Goal: Task Accomplishment & Management: Manage account settings

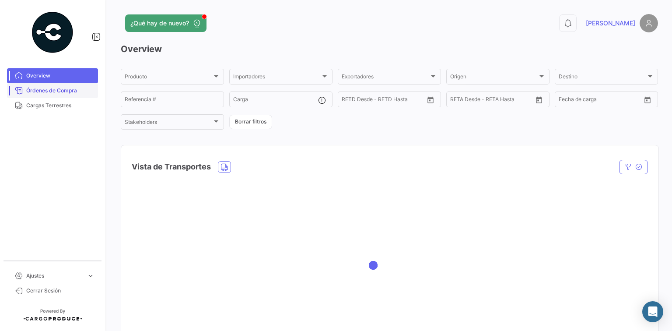
click at [63, 98] on link "Órdenes de Compra" at bounding box center [52, 90] width 91 height 15
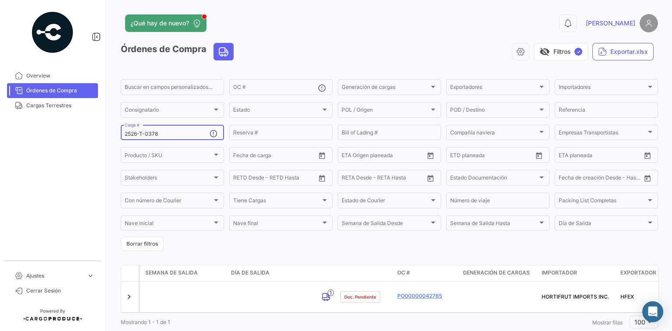
drag, startPoint x: 142, startPoint y: 132, endPoint x: 92, endPoint y: 132, distance: 49.4
click at [94, 132] on mat-sidenav-container "Overview Órdenes de Compra Cargas Terrestres Ajustes expand_more Cerrar Sesión …" at bounding box center [336, 165] width 672 height 331
paste input "2526-T-02"
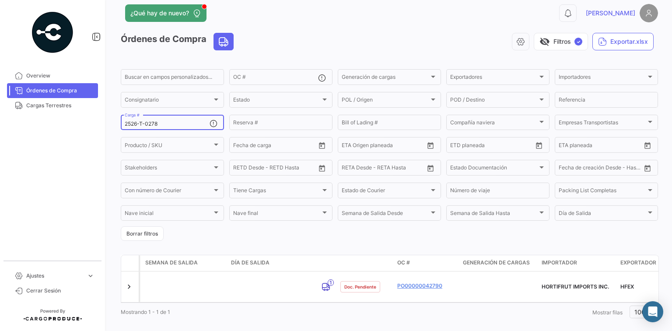
scroll to position [19, 0]
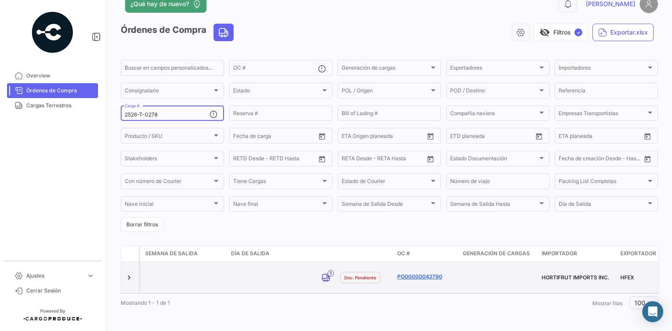
type input "2526-T-0278"
click at [432, 277] on link "PO00000042790" at bounding box center [426, 276] width 59 height 8
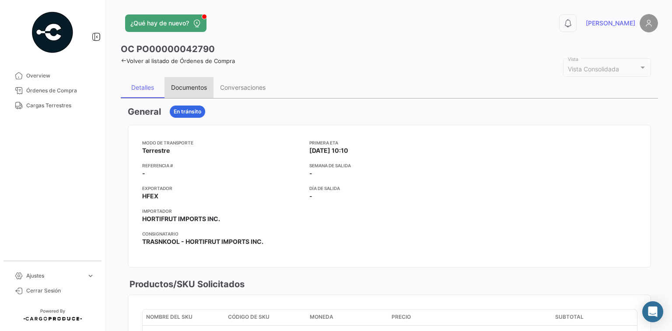
click at [194, 91] on div "Documentos" at bounding box center [188, 87] width 49 height 21
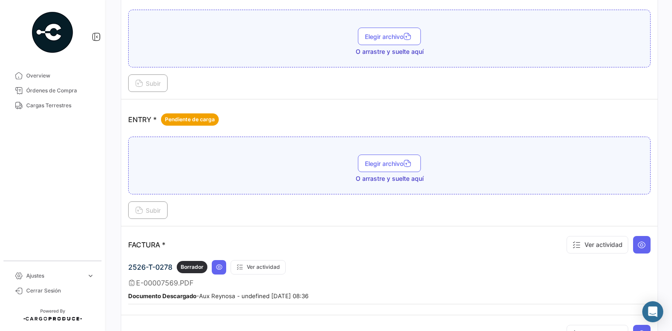
scroll to position [642, 0]
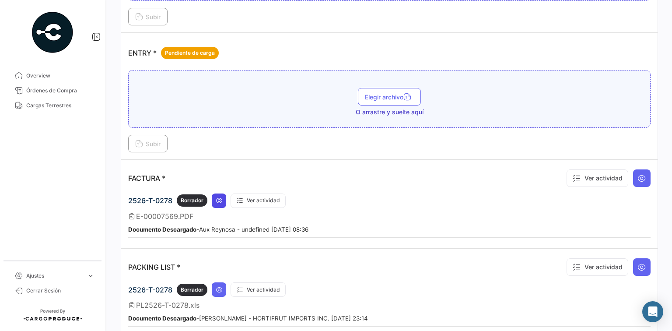
click at [221, 193] on button at bounding box center [219, 200] width 14 height 14
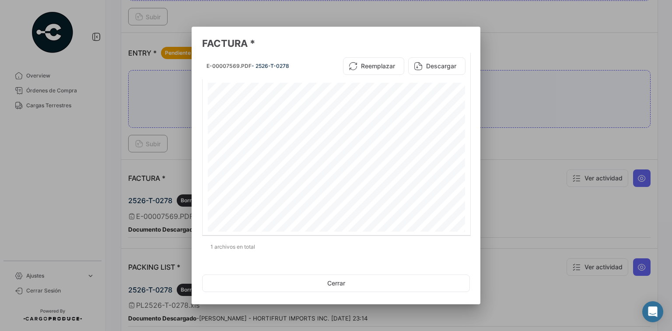
click at [143, 170] on div at bounding box center [336, 165] width 672 height 331
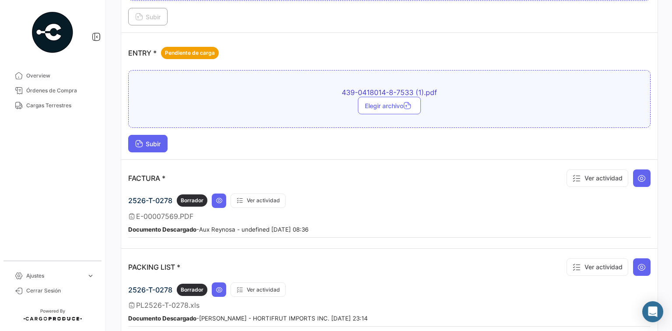
click at [149, 140] on span "Subir" at bounding box center [147, 143] width 25 height 7
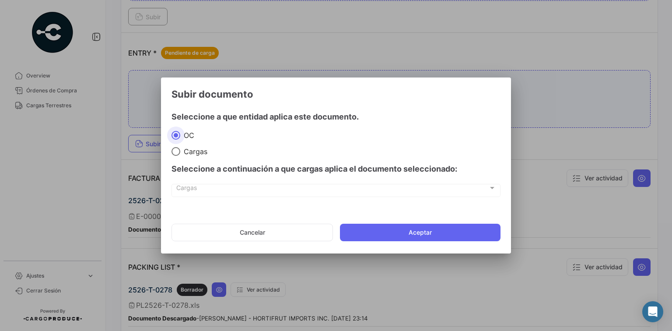
click at [173, 150] on span at bounding box center [175, 151] width 9 height 9
click at [173, 150] on input "Cargas" at bounding box center [175, 151] width 9 height 9
radio input "true"
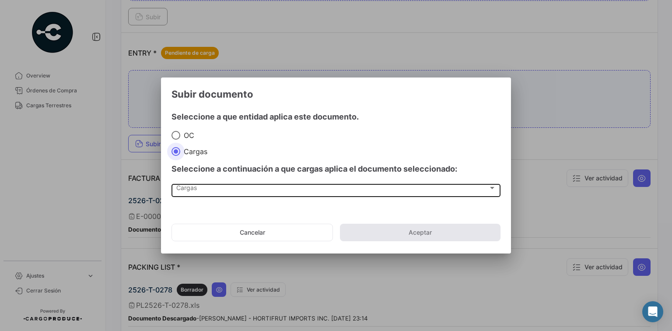
click at [213, 190] on div "Cargas" at bounding box center [332, 189] width 312 height 7
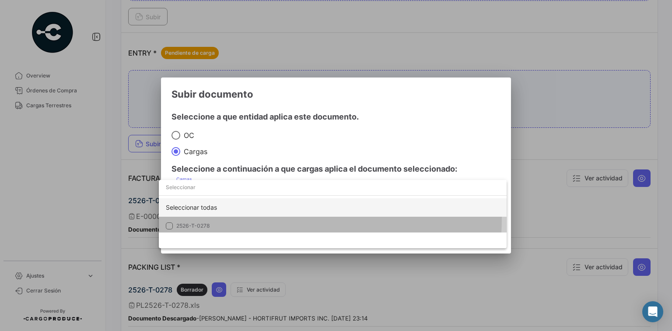
drag, startPoint x: 222, startPoint y: 217, endPoint x: 243, endPoint y: 213, distance: 21.3
click at [223, 217] on mat-option "2526-T-0278" at bounding box center [333, 225] width 348 height 18
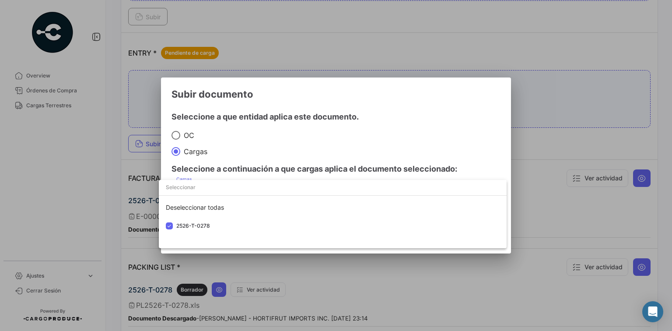
click at [306, 180] on input "dropdown search" at bounding box center [333, 187] width 348 height 16
click at [381, 167] on div at bounding box center [336, 165] width 672 height 331
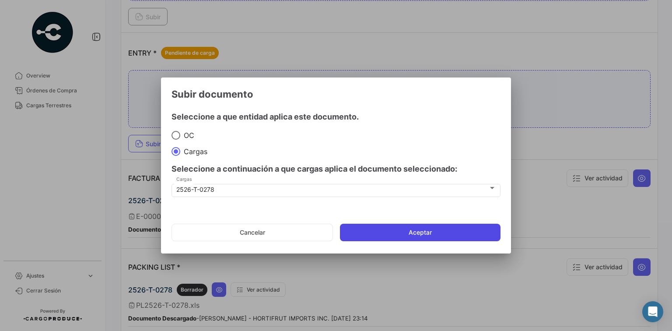
click at [403, 226] on button "Aceptar" at bounding box center [420, 231] width 161 height 17
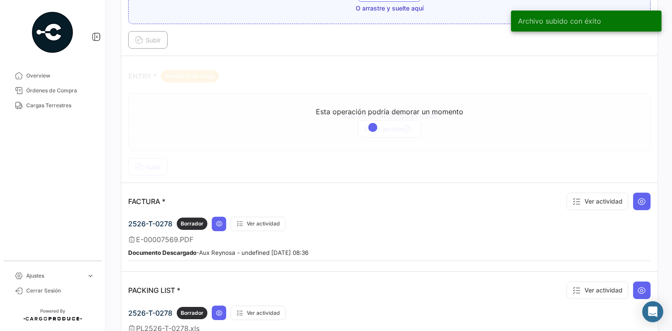
scroll to position [607, 0]
